Goal: Find specific page/section: Find specific page/section

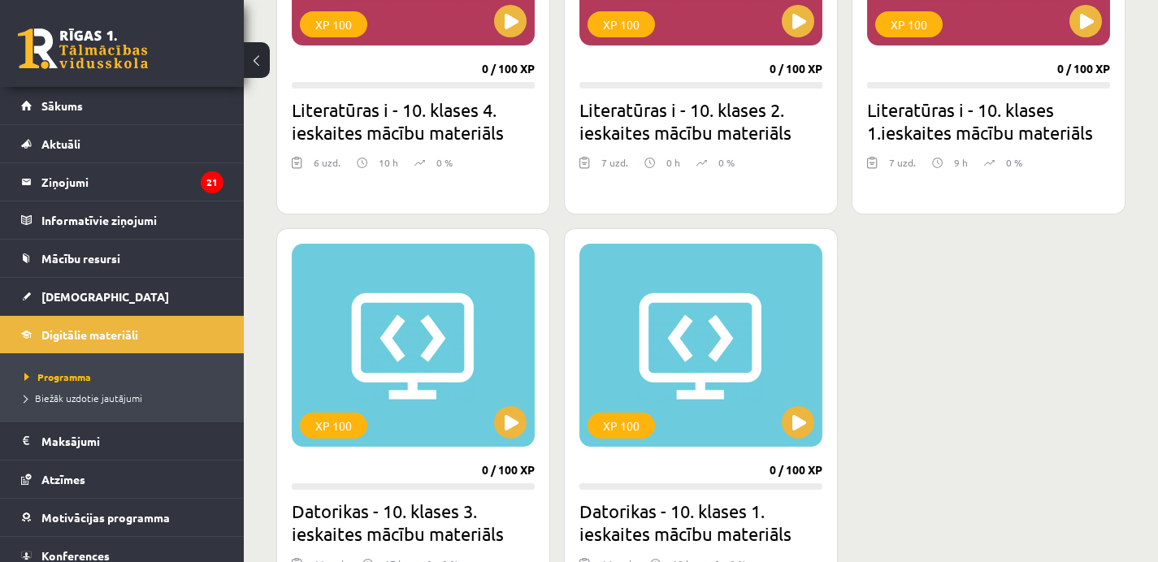
scroll to position [3515, 0]
